Goal: Navigation & Orientation: Find specific page/section

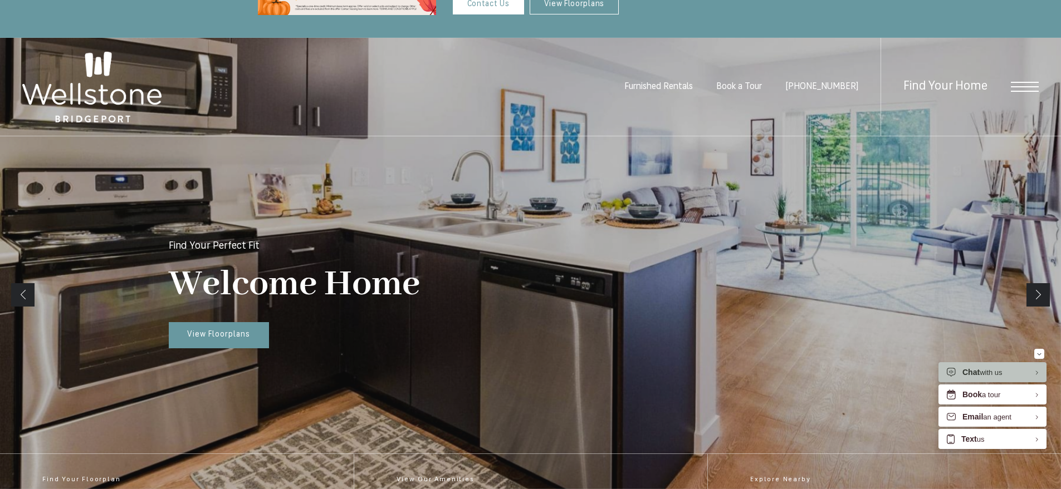
scroll to position [167, 0]
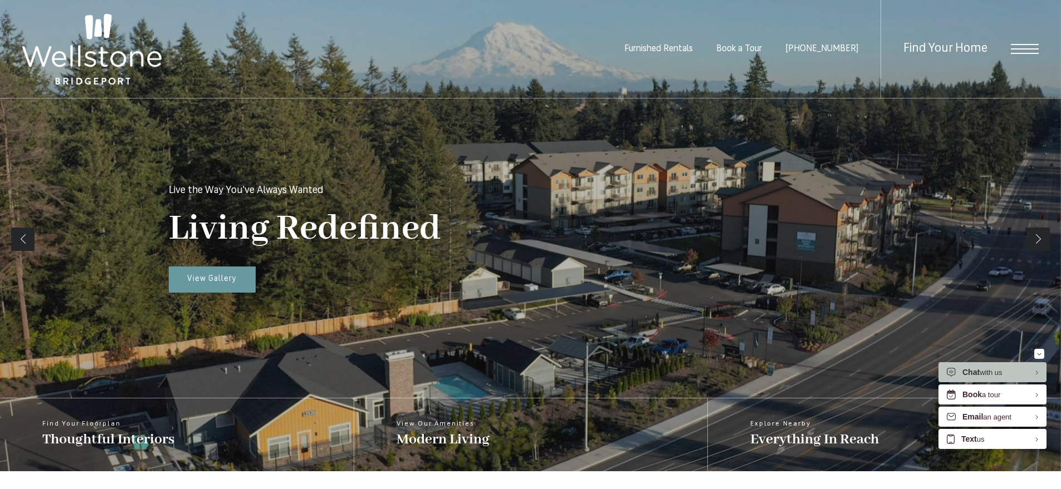
click at [31, 242] on link "Previous" at bounding box center [22, 239] width 23 height 23
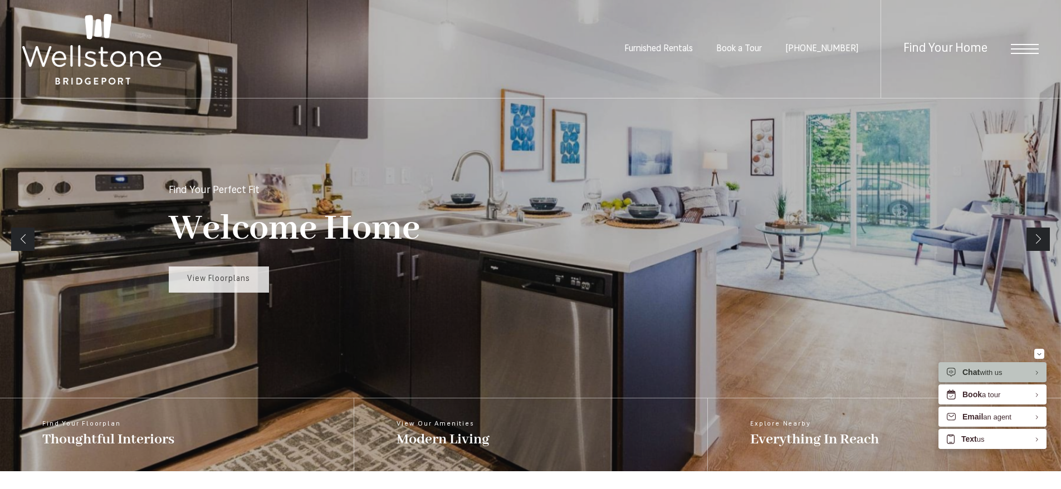
click at [229, 284] on link "View Floorplans" at bounding box center [219, 280] width 100 height 27
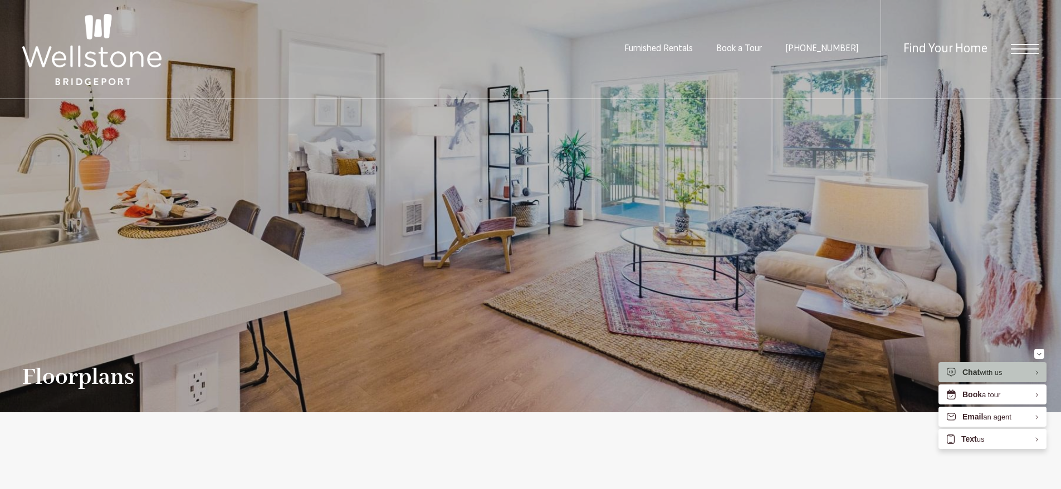
click at [739, 38] on ul "Furnished Rentals Book a Tour [PHONE_NUMBER]" at bounding box center [752, 49] width 256 height 99
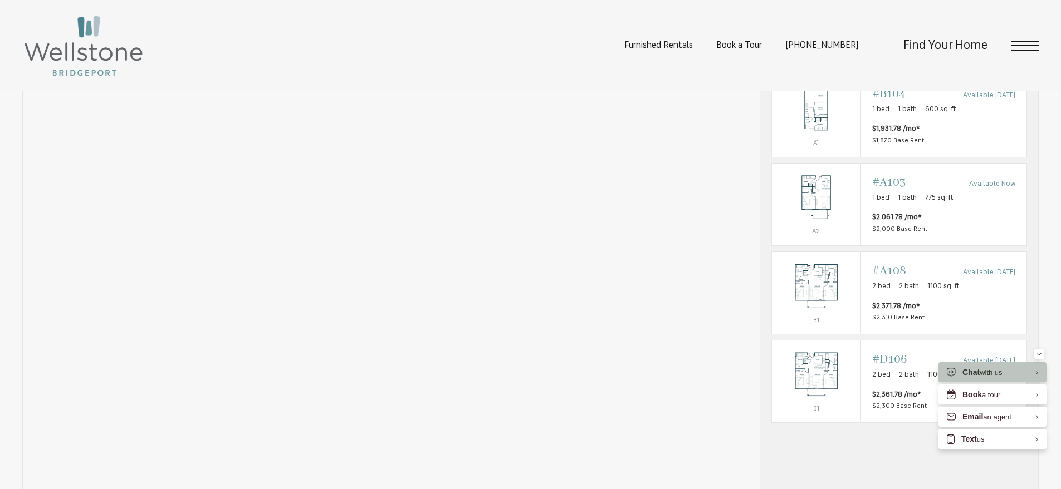
scroll to position [724, 0]
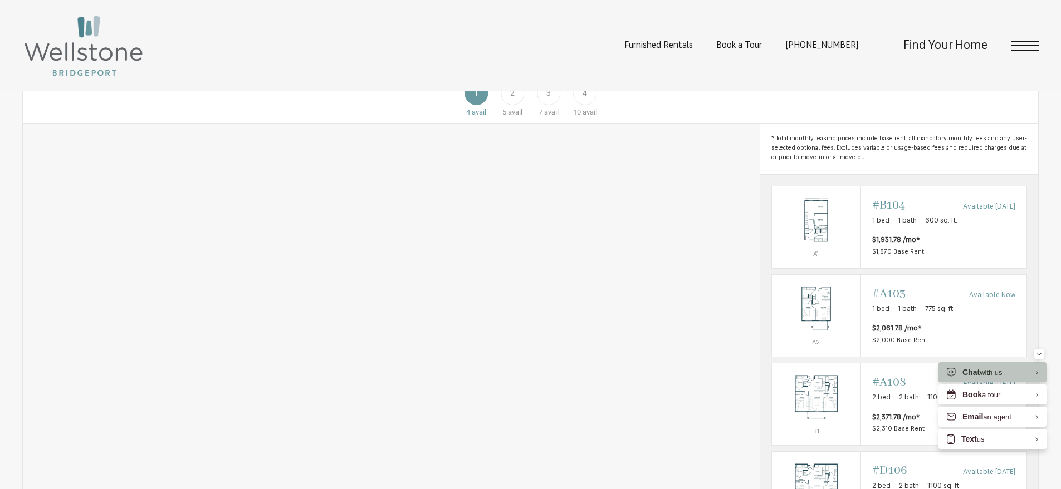
click at [516, 105] on div "2" at bounding box center [512, 93] width 23 height 23
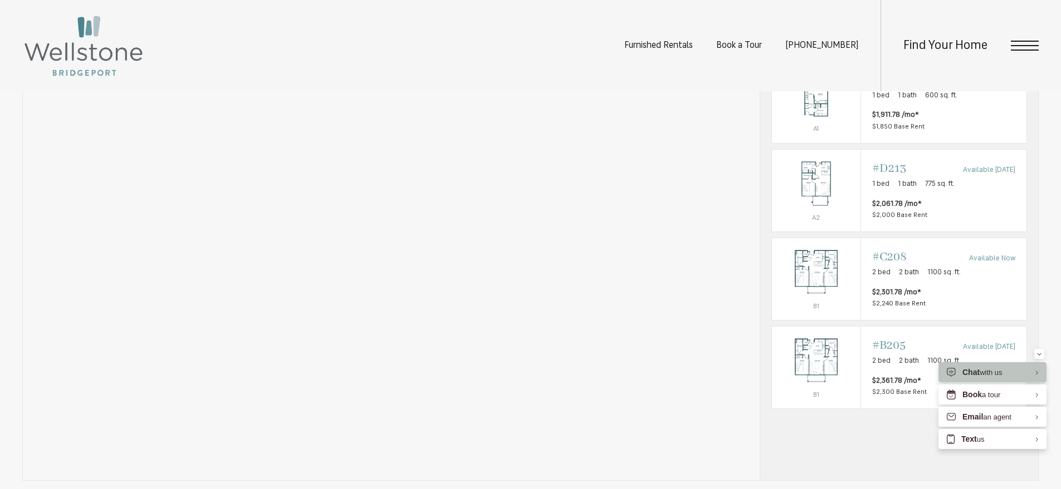
scroll to position [1002, 0]
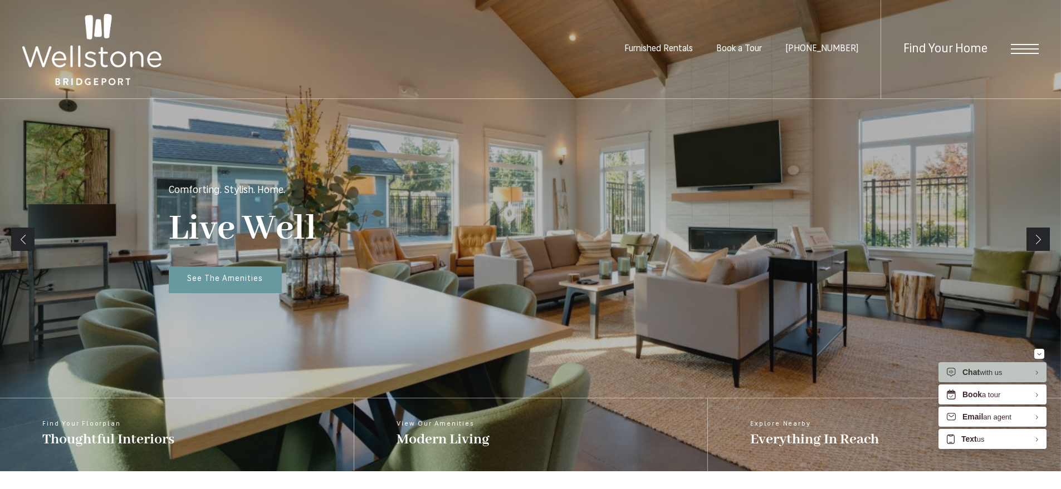
scroll to position [167, 0]
